Goal: Task Accomplishment & Management: Complete application form

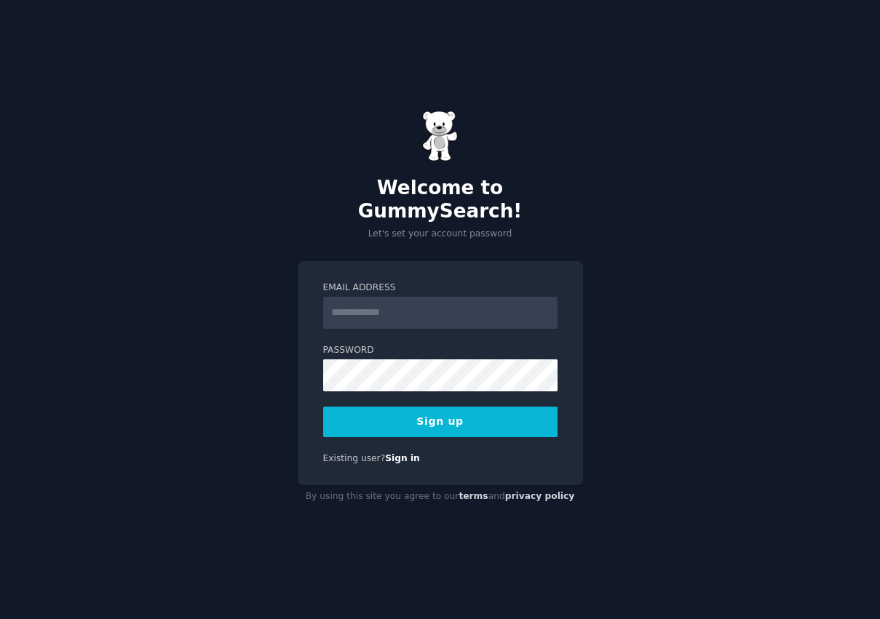
click at [378, 298] on input "Email Address" at bounding box center [440, 313] width 234 height 32
type input "**********"
click at [454, 415] on button "Sign up" at bounding box center [440, 422] width 234 height 31
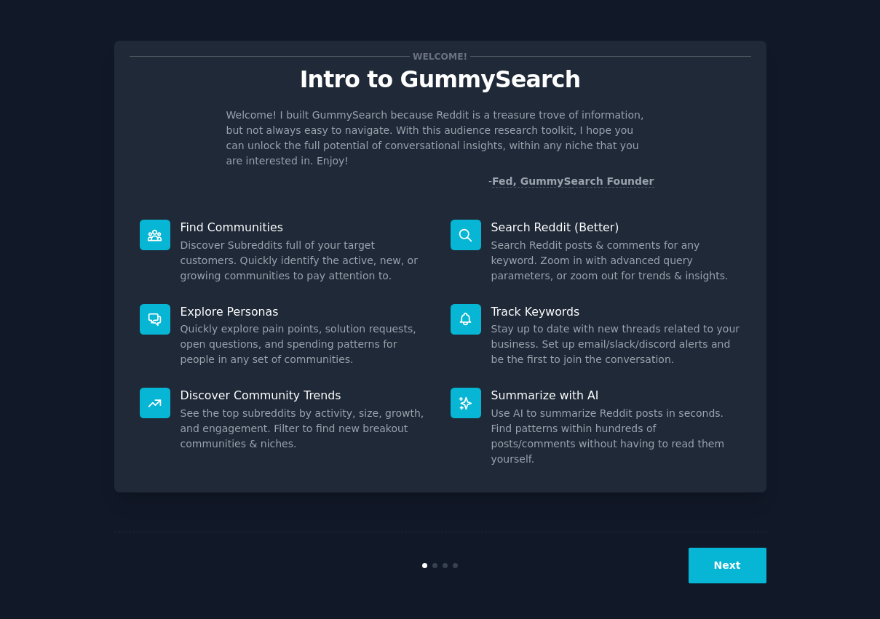
click at [738, 577] on button "Next" at bounding box center [727, 566] width 78 height 36
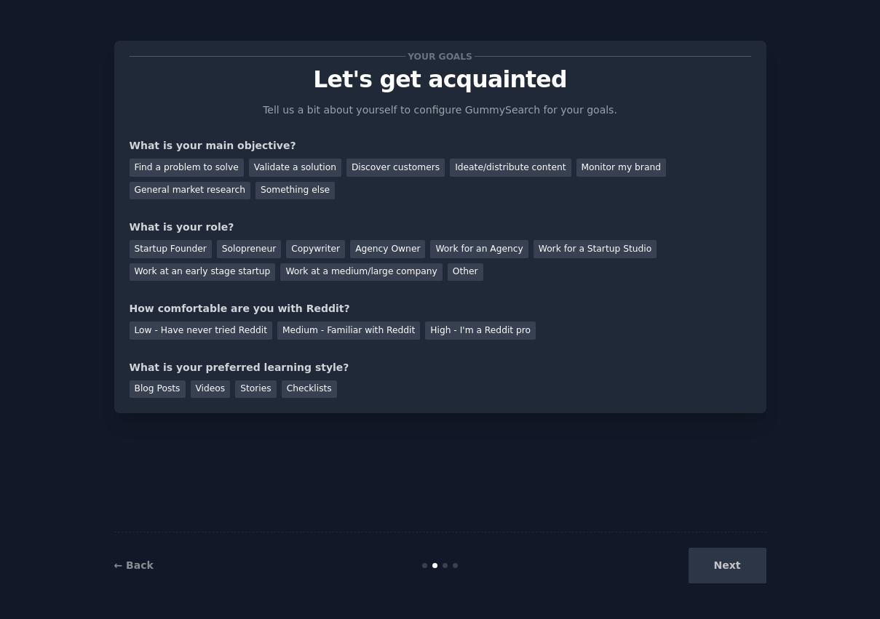
click at [728, 577] on div "Next" at bounding box center [658, 566] width 218 height 36
click at [719, 565] on div "Next" at bounding box center [658, 566] width 218 height 36
